Goal: Find specific page/section: Find specific page/section

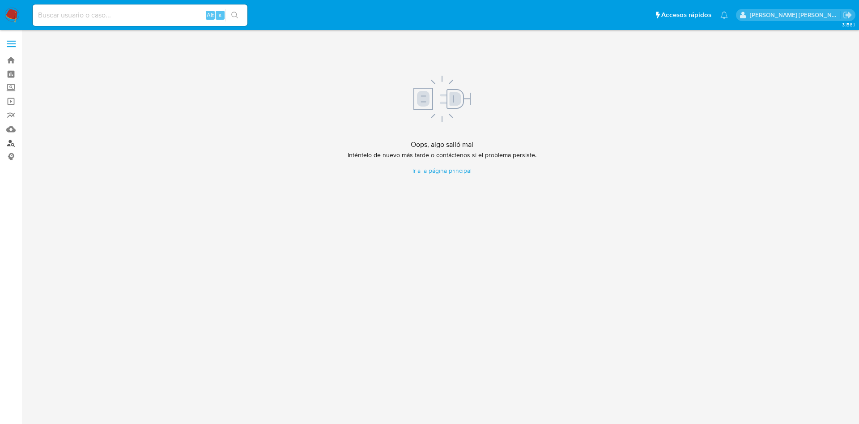
click at [10, 146] on link "Buscador de personas" at bounding box center [53, 143] width 107 height 14
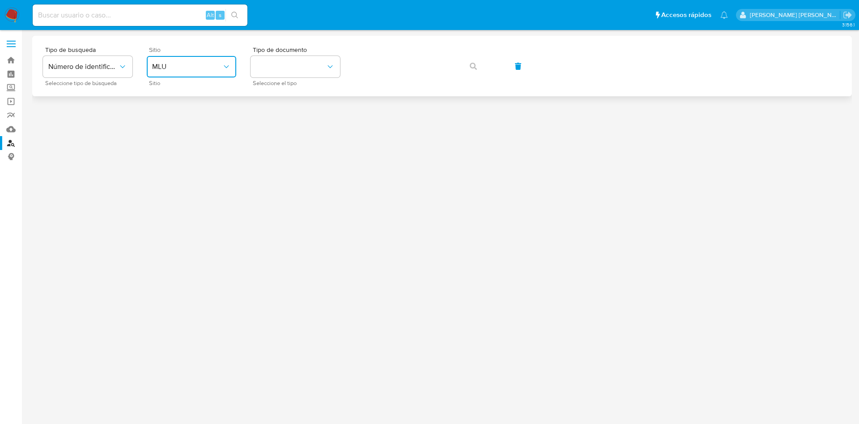
click at [179, 72] on button "MLU" at bounding box center [192, 66] width 90 height 21
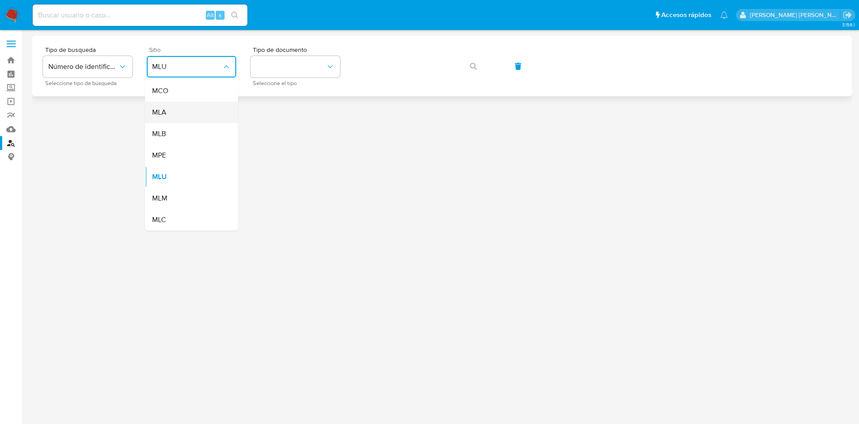
click at [179, 106] on div "MLA" at bounding box center [188, 112] width 73 height 21
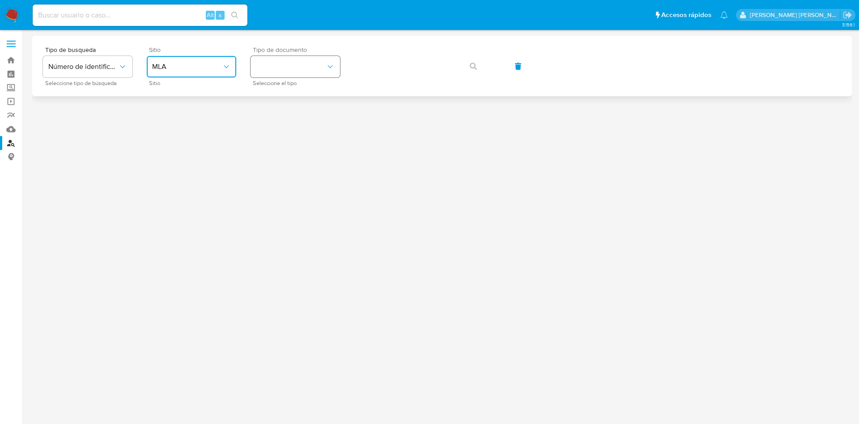
click at [293, 68] on button "identificationType" at bounding box center [296, 66] width 90 height 21
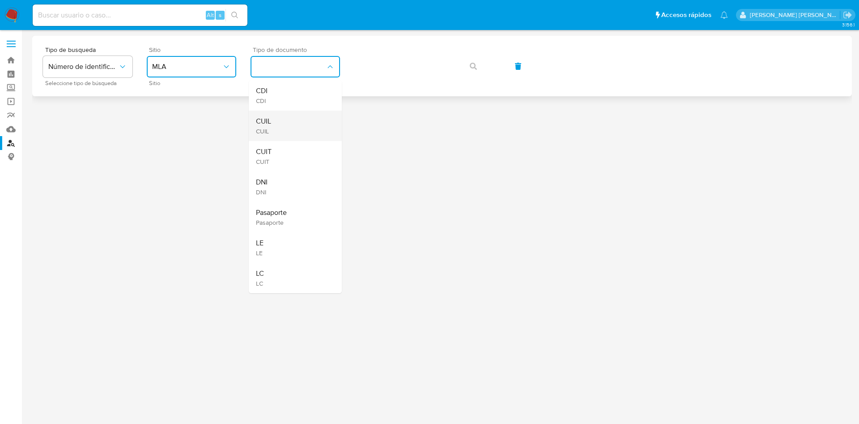
click at [277, 122] on div "CUIL CUIL" at bounding box center [292, 126] width 73 height 30
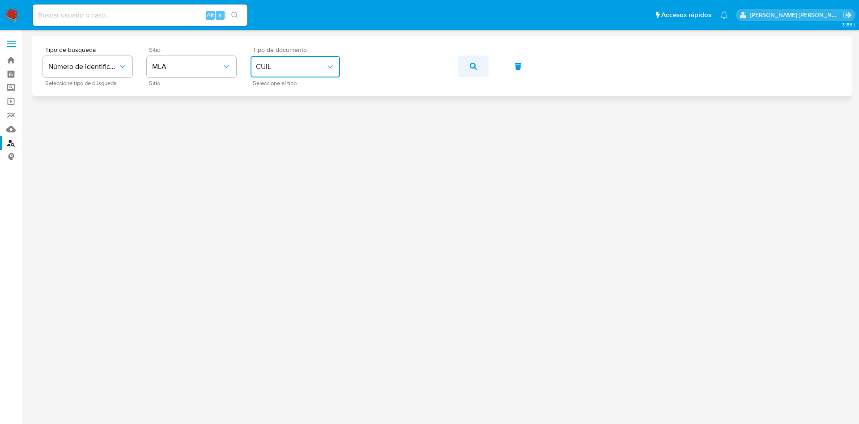
click at [469, 63] on button "button" at bounding box center [473, 65] width 30 height 21
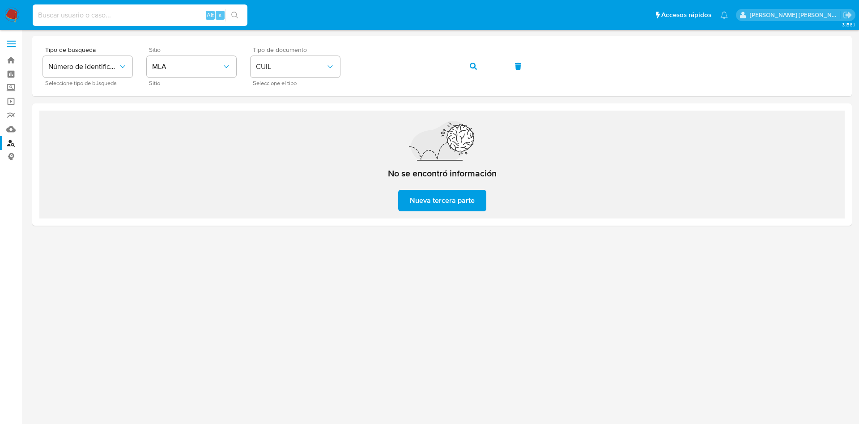
click at [113, 12] on input at bounding box center [140, 15] width 215 height 12
paste input "609436715"
type input "609436715"
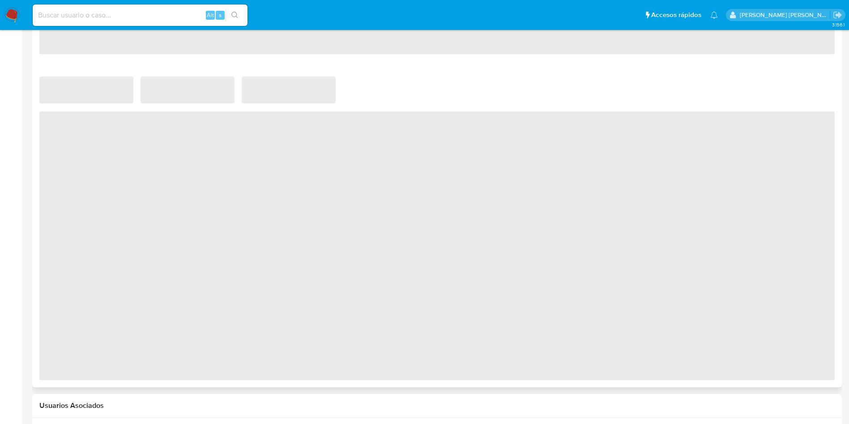
scroll to position [490, 0]
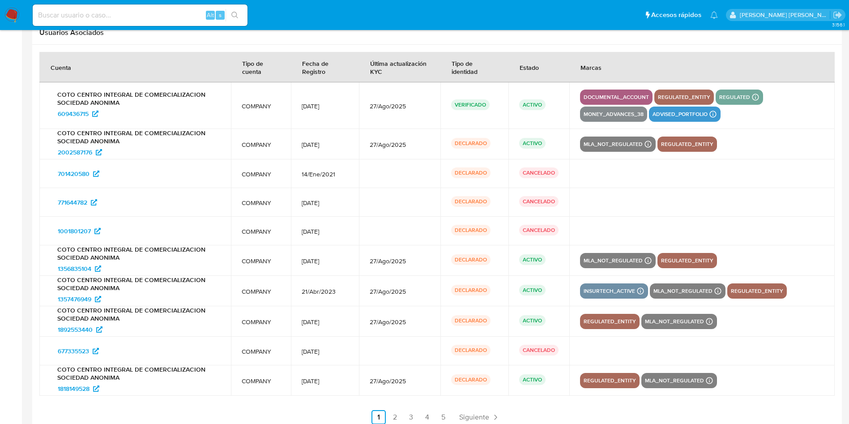
select select "10"
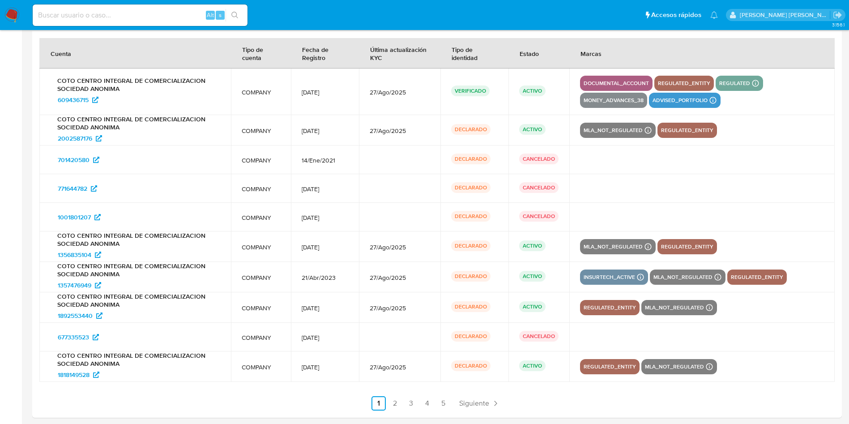
scroll to position [1260, 0]
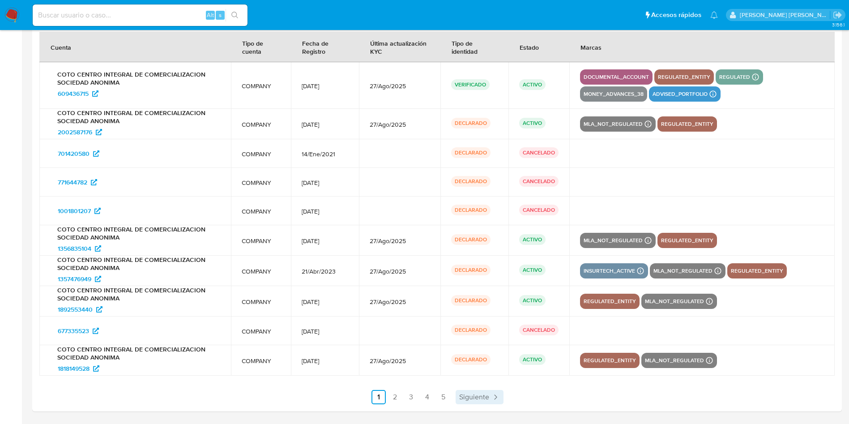
click at [465, 396] on span "Siguiente" at bounding box center [474, 396] width 30 height 7
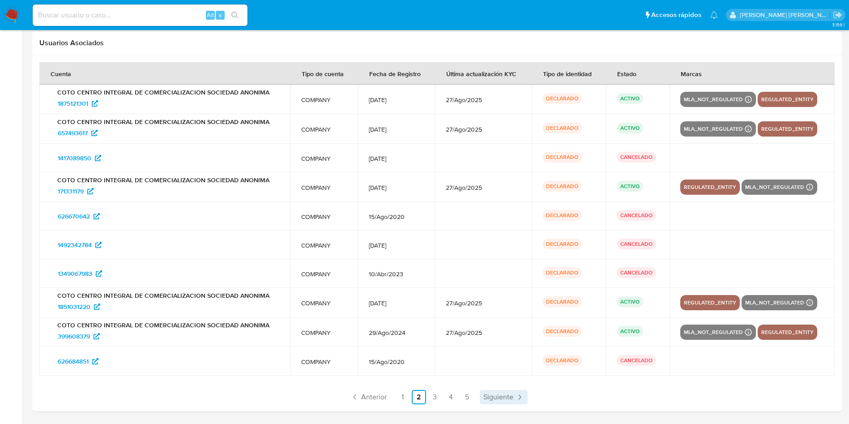
click at [465, 396] on link "5" at bounding box center [467, 397] width 14 height 14
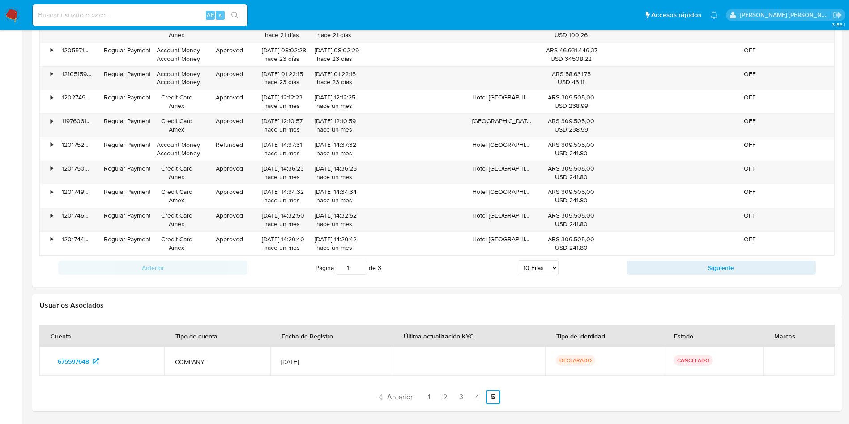
scroll to position [968, 0]
